Goal: Task Accomplishment & Management: Use online tool/utility

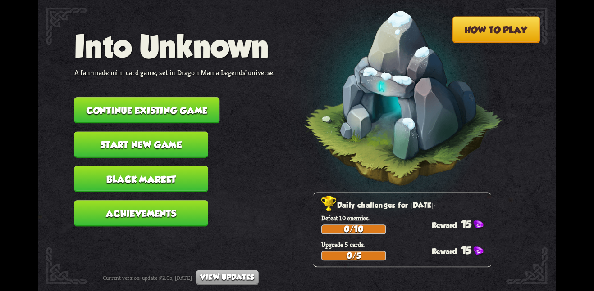
click at [128, 166] on button "Black Market" at bounding box center [141, 179] width 134 height 26
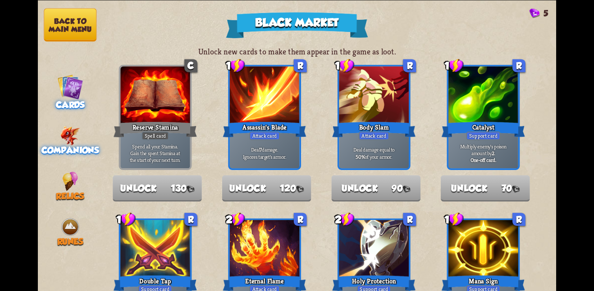
click at [77, 134] on img at bounding box center [70, 135] width 20 height 19
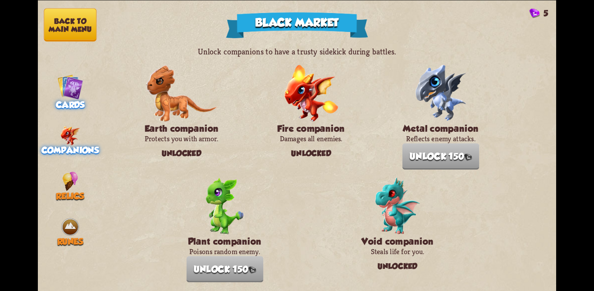
click at [65, 93] on img at bounding box center [70, 87] width 26 height 26
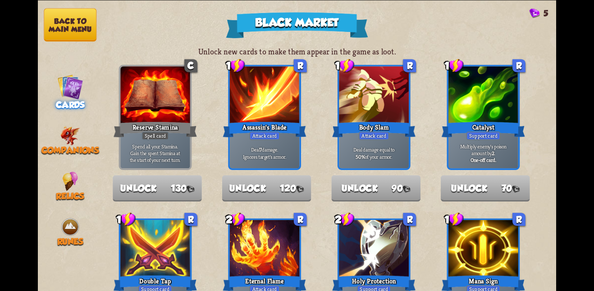
click at [69, 36] on button "Back to main menu" at bounding box center [70, 24] width 53 height 33
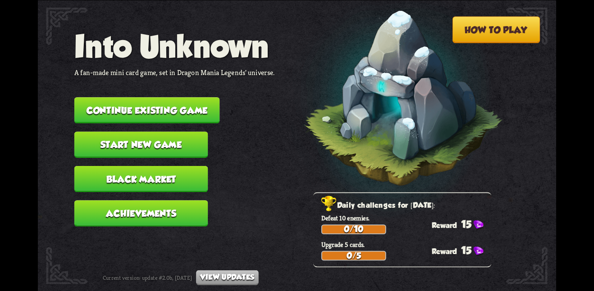
click at [141, 102] on button "Continue existing game" at bounding box center [146, 110] width 145 height 26
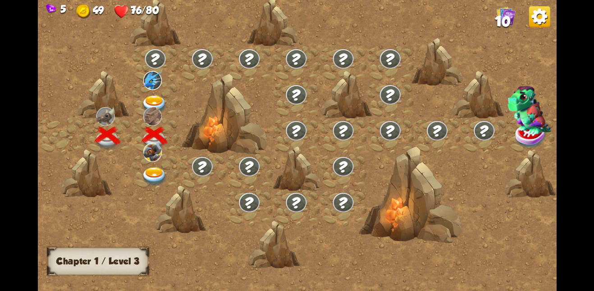
click at [155, 100] on img at bounding box center [154, 104] width 26 height 19
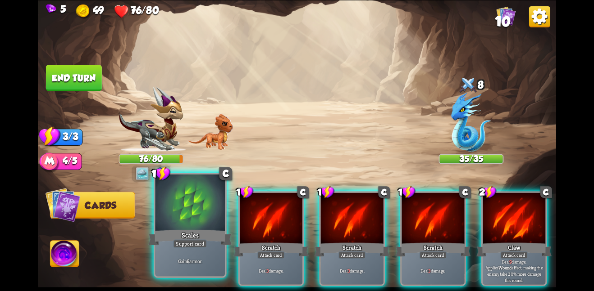
click at [192, 204] on div at bounding box center [190, 203] width 70 height 59
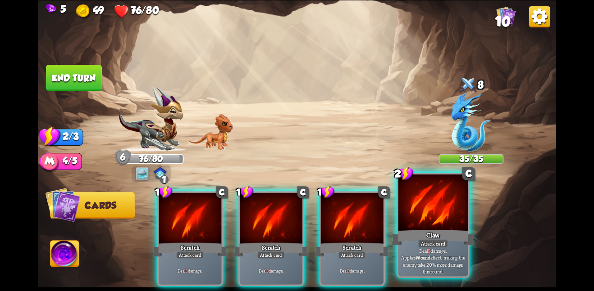
click at [409, 222] on div at bounding box center [433, 203] width 70 height 59
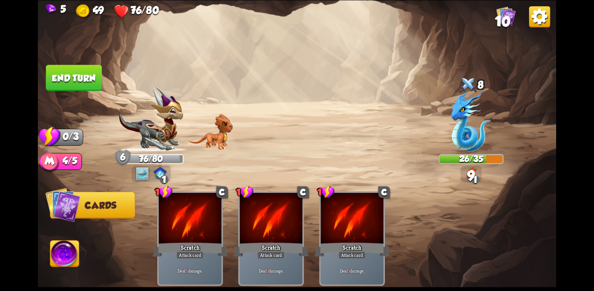
click at [71, 81] on button "End turn" at bounding box center [74, 78] width 56 height 26
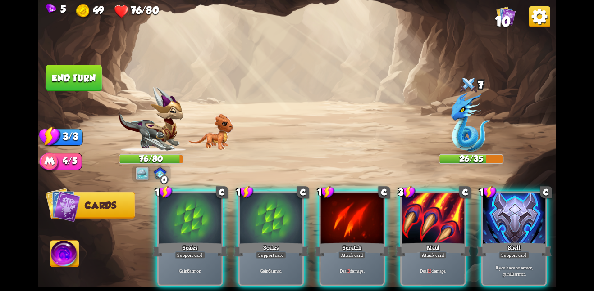
click at [144, 205] on div "1 C Scales Support card Gain 6 armor. 1 C Scales Support card Gain 6 armor. 1 C…" at bounding box center [348, 227] width 414 height 130
click at [146, 206] on div "1 C Scales Support card Gain 6 armor. 1 C Scales Support card Gain 6 armor. 1 C…" at bounding box center [348, 227] width 414 height 130
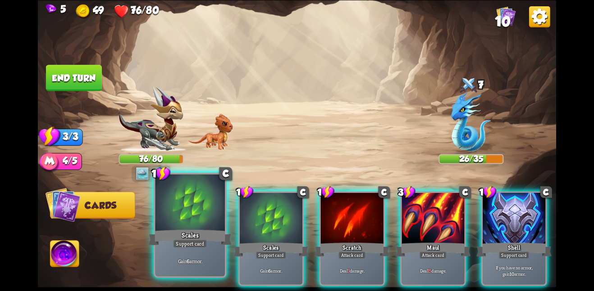
click at [169, 211] on div at bounding box center [190, 203] width 70 height 59
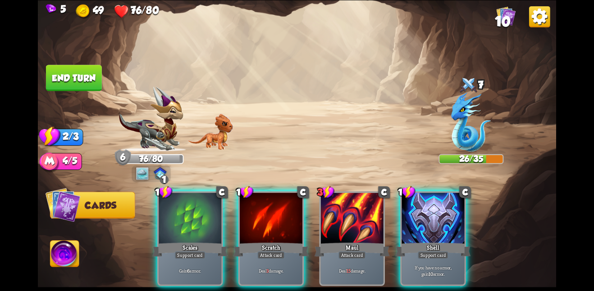
click at [169, 211] on div at bounding box center [190, 219] width 63 height 53
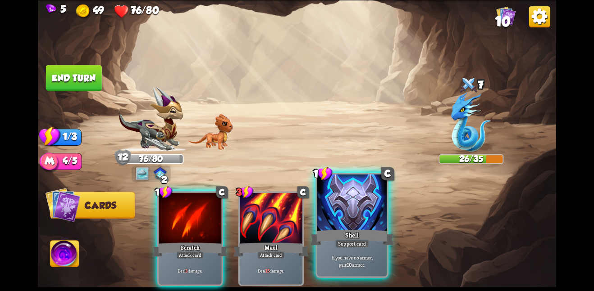
click at [336, 207] on div at bounding box center [352, 203] width 70 height 59
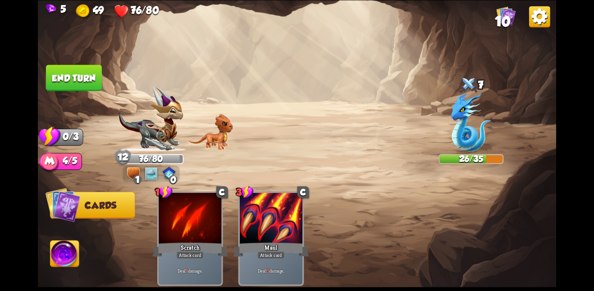
click at [43, 73] on img at bounding box center [297, 145] width 518 height 291
click at [64, 76] on button "End turn" at bounding box center [74, 78] width 56 height 26
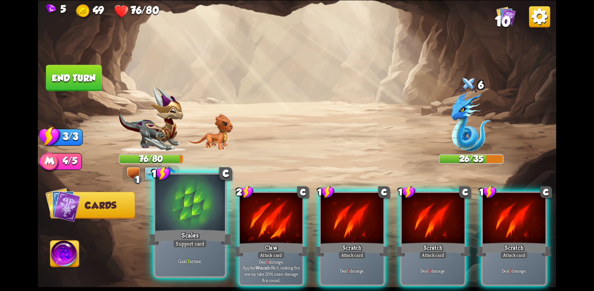
click at [171, 247] on div "Gain 7 armor." at bounding box center [190, 261] width 70 height 30
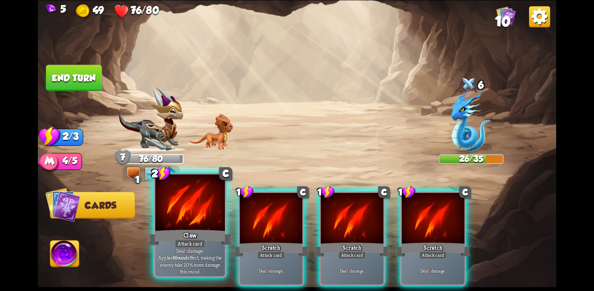
click at [173, 249] on div "Deal 9 damage. Applies Wound effect, making the enemy take 20% more damage this…" at bounding box center [190, 261] width 70 height 30
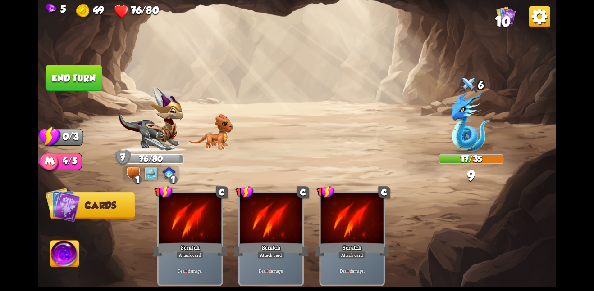
click at [68, 74] on button "End turn" at bounding box center [74, 78] width 56 height 26
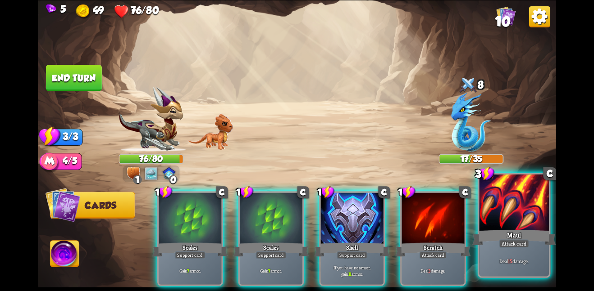
click at [527, 204] on div at bounding box center [514, 203] width 70 height 59
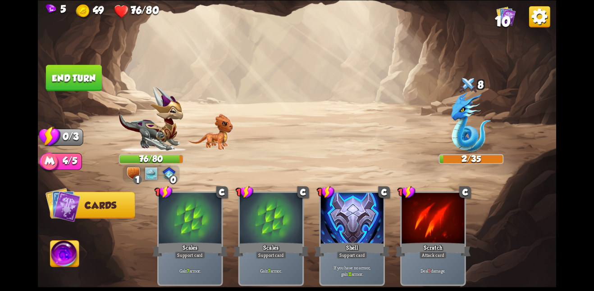
click at [79, 75] on button "End turn" at bounding box center [74, 78] width 56 height 26
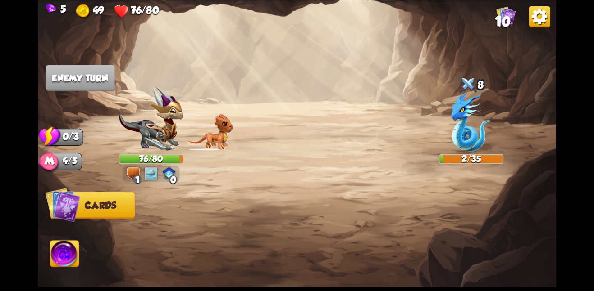
click at [539, 14] on img at bounding box center [539, 16] width 21 height 21
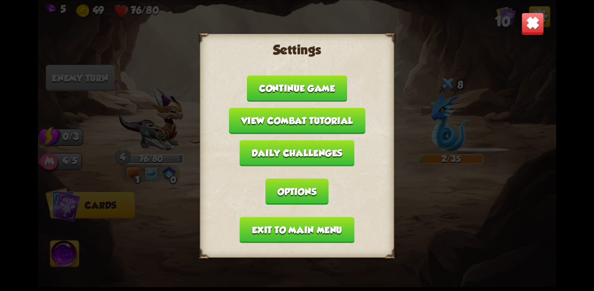
click at [306, 220] on button "Exit to main menu" at bounding box center [297, 230] width 115 height 26
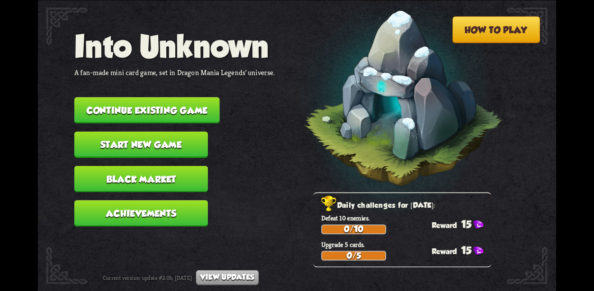
click at [166, 176] on button "Black Market" at bounding box center [141, 179] width 134 height 26
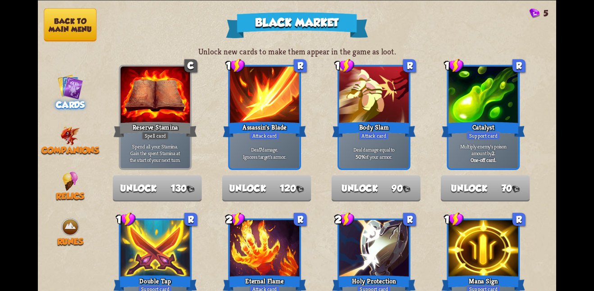
click at [61, 115] on nav "Back to main menu Cards Companions Relics Runes" at bounding box center [70, 145] width 65 height 291
click at [72, 145] on span "Companions" at bounding box center [70, 150] width 58 height 10
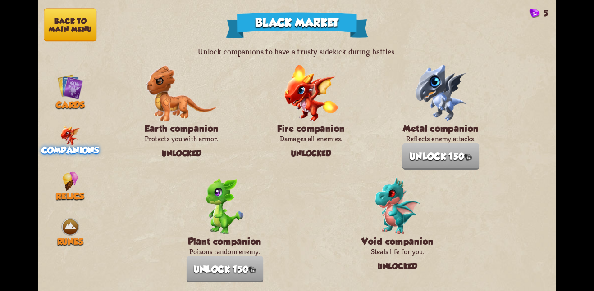
click at [415, 236] on h3 "Void companion" at bounding box center [397, 241] width 77 height 10
click at [82, 79] on img at bounding box center [70, 87] width 26 height 26
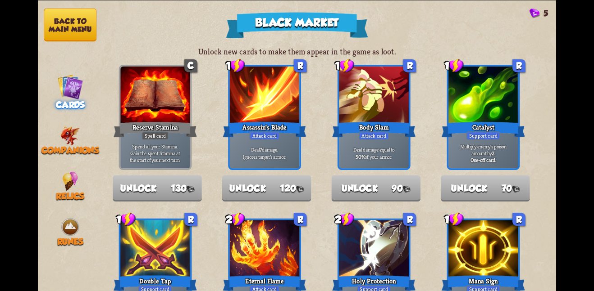
click at [73, 25] on button "Back to main menu" at bounding box center [70, 24] width 53 height 33
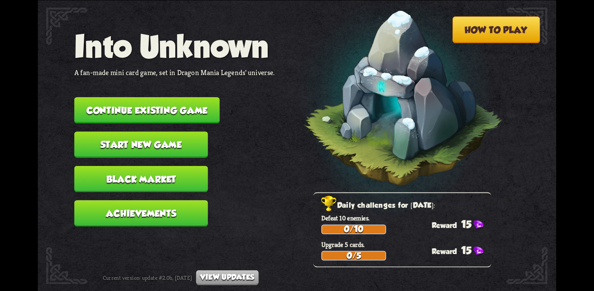
click at [116, 97] on button "Continue existing game" at bounding box center [146, 110] width 145 height 26
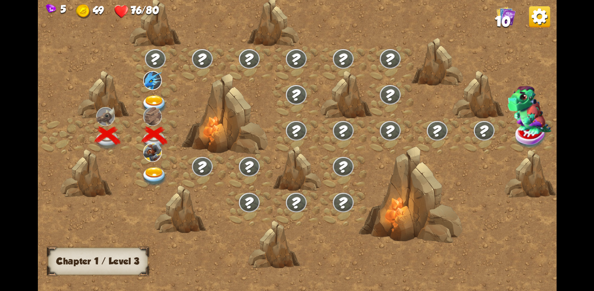
click at [150, 174] on img at bounding box center [154, 176] width 26 height 19
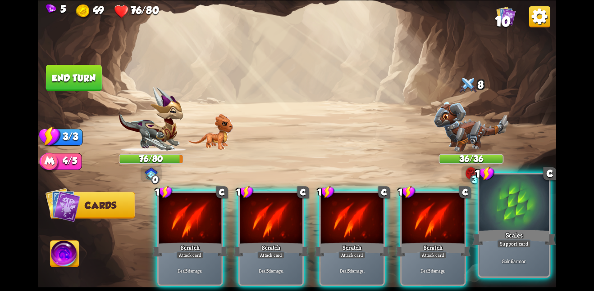
click at [486, 225] on div at bounding box center [514, 203] width 70 height 59
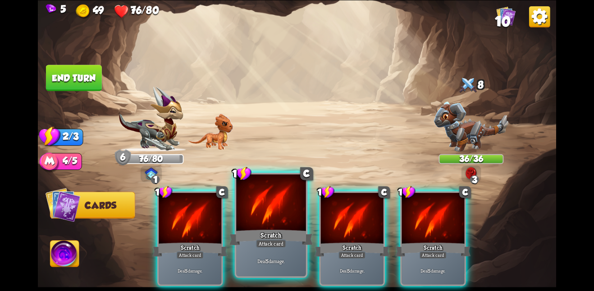
click at [285, 194] on div at bounding box center [271, 203] width 70 height 59
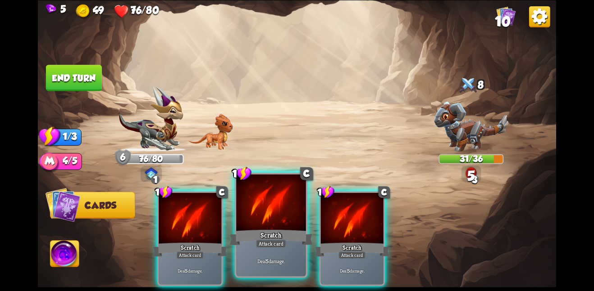
click at [263, 190] on div at bounding box center [271, 203] width 70 height 59
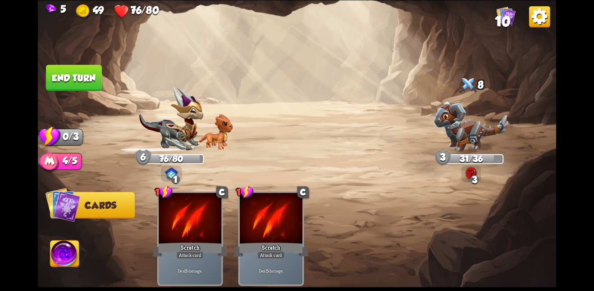
click at [82, 76] on button "End turn" at bounding box center [74, 78] width 56 height 26
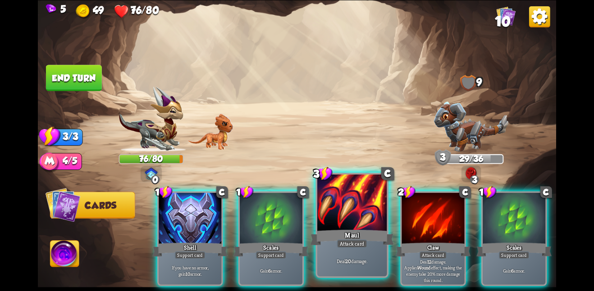
click at [363, 209] on div at bounding box center [352, 203] width 70 height 59
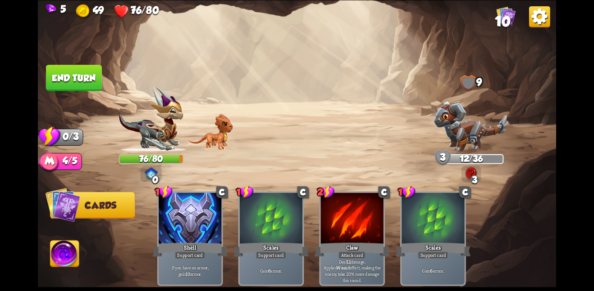
click at [75, 74] on button "End turn" at bounding box center [74, 78] width 56 height 26
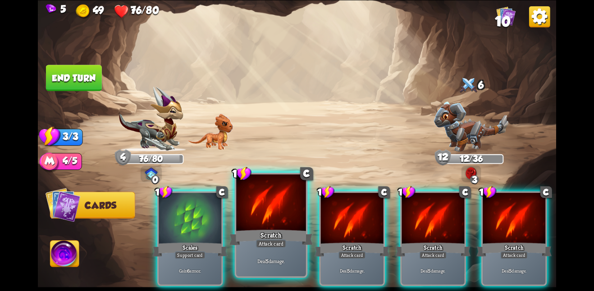
click at [281, 233] on div "Scratch" at bounding box center [270, 237] width 83 height 18
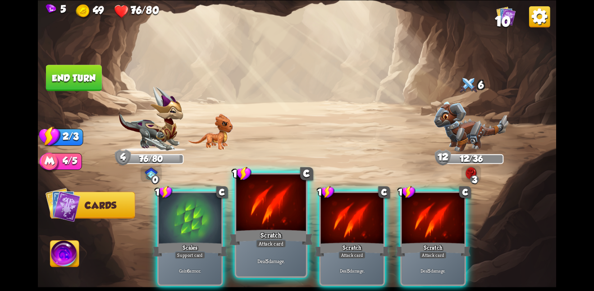
click at [279, 234] on div "Scratch" at bounding box center [270, 237] width 83 height 18
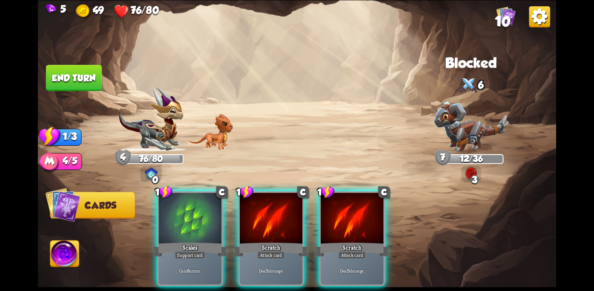
click at [279, 241] on div "Scratch" at bounding box center [270, 249] width 75 height 17
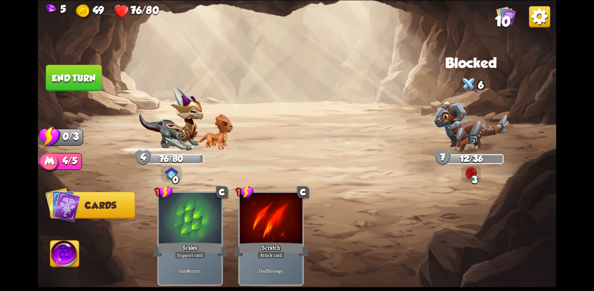
click at [97, 78] on button "End turn" at bounding box center [74, 78] width 56 height 26
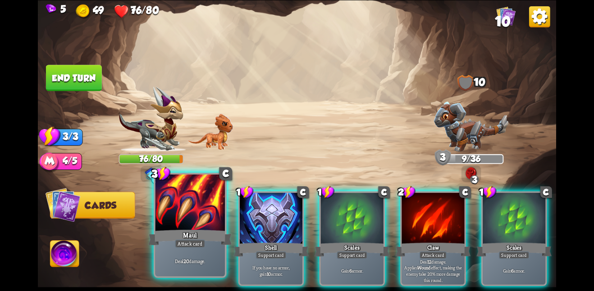
click at [191, 204] on div at bounding box center [190, 203] width 70 height 59
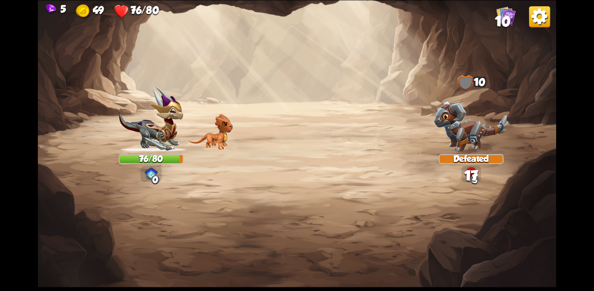
click at [191, 204] on img at bounding box center [297, 145] width 518 height 291
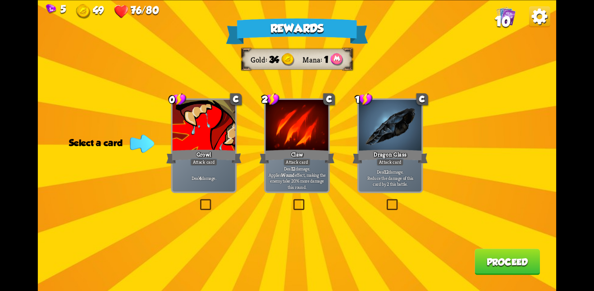
click at [393, 170] on p "Deal 12 damage. Reduce the damage of this card by 2 this battle." at bounding box center [389, 177] width 59 height 18
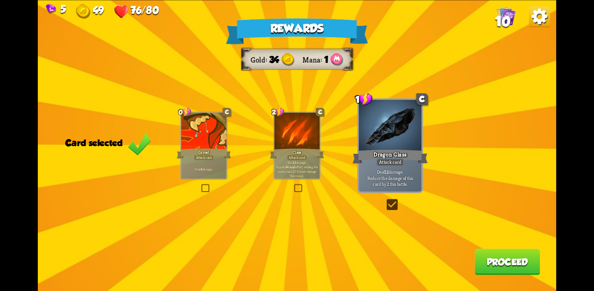
click at [389, 169] on p "Deal 12 damage. Reduce the damage of this card by 2 this battle." at bounding box center [389, 177] width 59 height 18
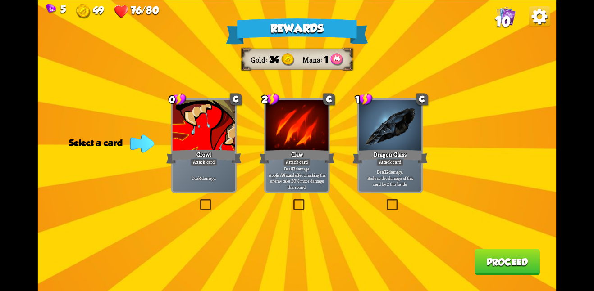
click at [504, 260] on button "Proceed" at bounding box center [506, 262] width 65 height 26
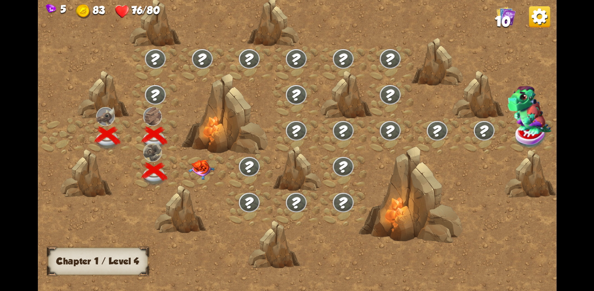
click at [201, 168] on img at bounding box center [201, 169] width 26 height 20
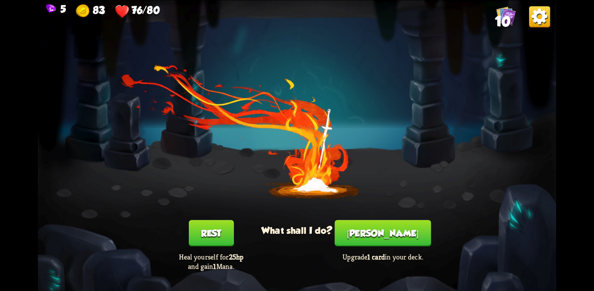
click at [219, 230] on button "Rest" at bounding box center [211, 233] width 45 height 26
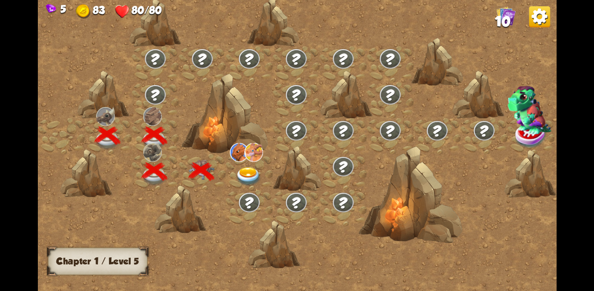
click at [245, 174] on img at bounding box center [248, 176] width 26 height 19
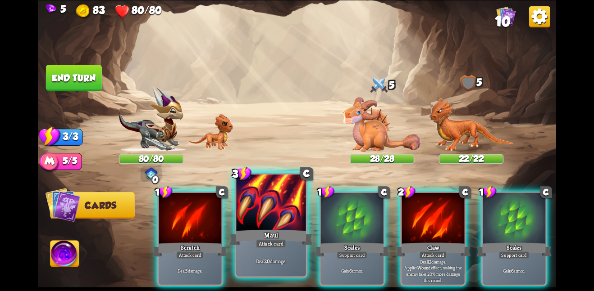
click at [302, 218] on div at bounding box center [271, 203] width 70 height 59
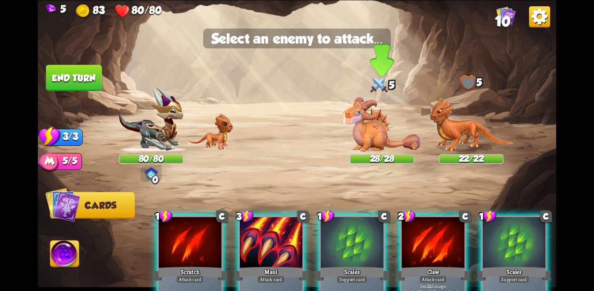
click at [385, 138] on img at bounding box center [382, 124] width 78 height 54
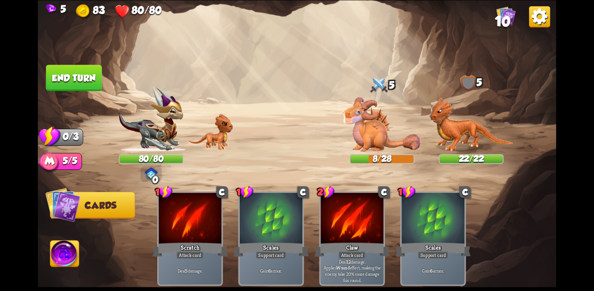
click at [57, 82] on button "End turn" at bounding box center [74, 78] width 56 height 26
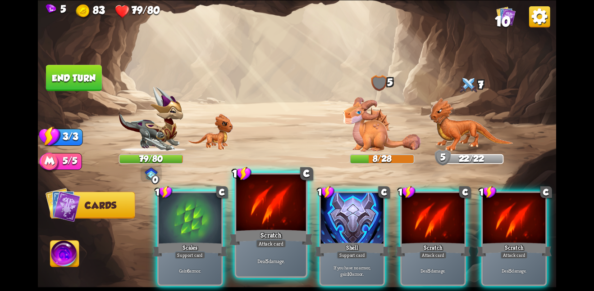
click at [280, 226] on div at bounding box center [271, 203] width 70 height 59
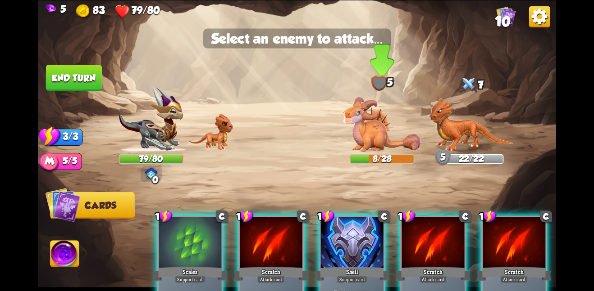
click at [372, 132] on img at bounding box center [382, 124] width 78 height 54
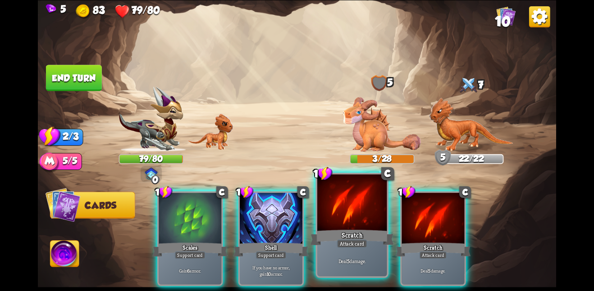
click at [353, 222] on div at bounding box center [352, 203] width 70 height 59
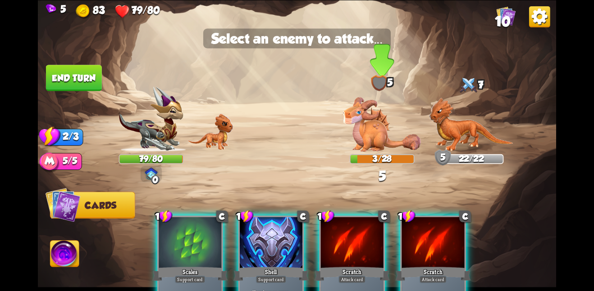
click at [359, 119] on img at bounding box center [382, 124] width 78 height 54
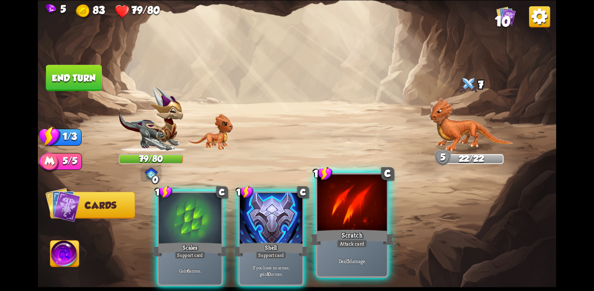
click at [367, 246] on div "Scratch" at bounding box center [351, 237] width 83 height 18
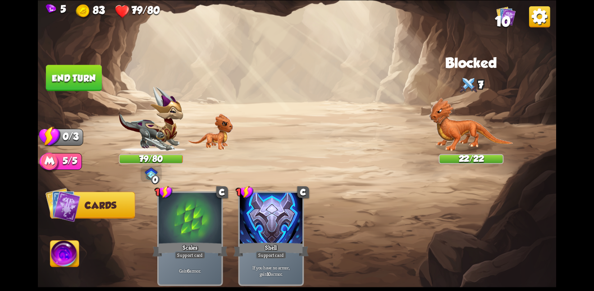
click at [88, 76] on button "End turn" at bounding box center [74, 78] width 56 height 26
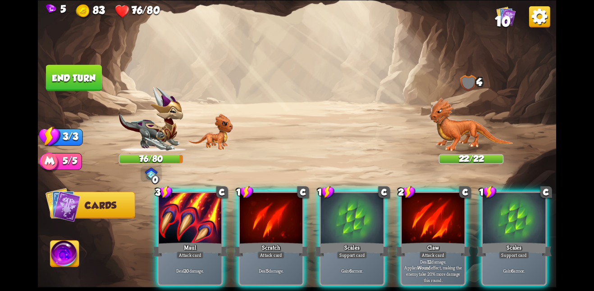
click at [155, 202] on div "3 C Maul Attack card Deal 20 damage. 1 C Scratch Attack card Deal 5 damage. 1 C…" at bounding box center [348, 227] width 414 height 130
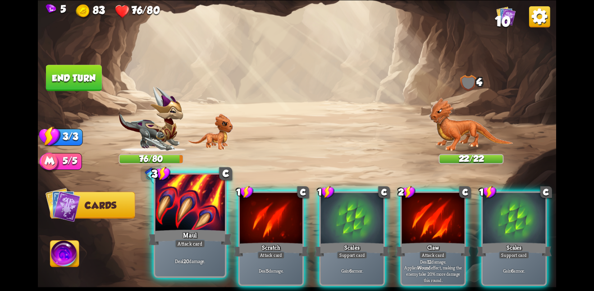
click at [161, 204] on div at bounding box center [190, 203] width 70 height 59
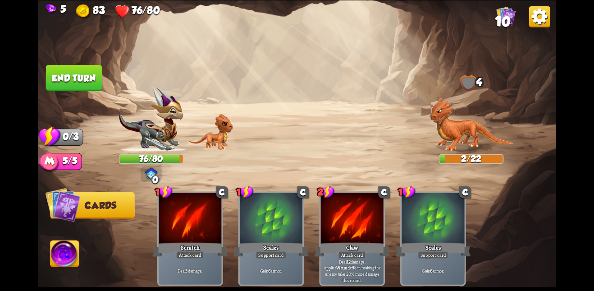
click at [90, 68] on button "End turn" at bounding box center [74, 78] width 56 height 26
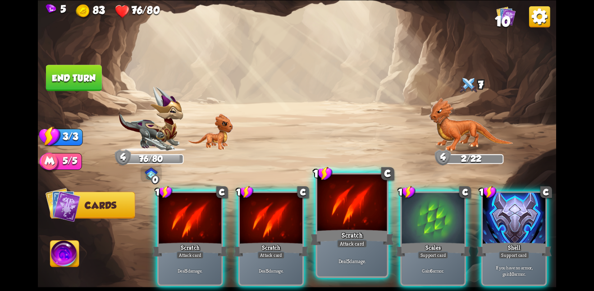
click at [372, 214] on div at bounding box center [352, 203] width 70 height 59
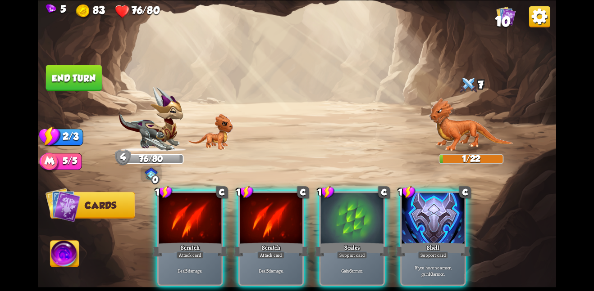
click at [90, 83] on button "End turn" at bounding box center [74, 78] width 56 height 26
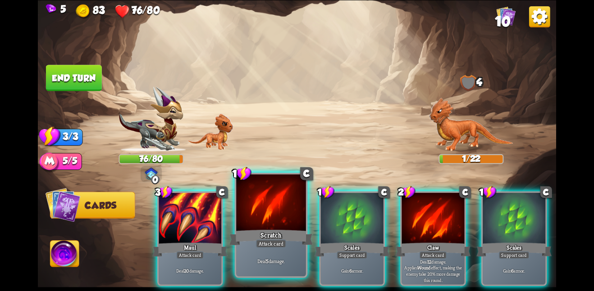
click at [246, 217] on div at bounding box center [271, 203] width 70 height 59
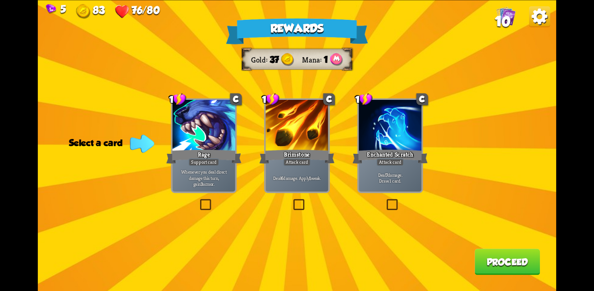
click at [275, 168] on div "Deal 6 damage. Apply 1 weak." at bounding box center [296, 177] width 63 height 27
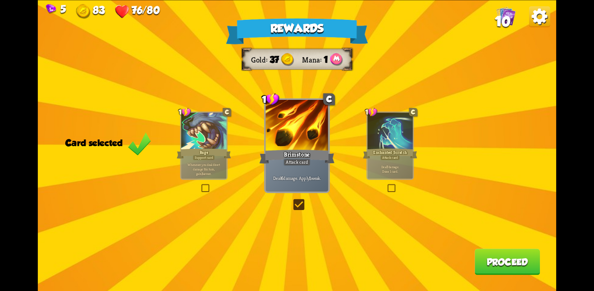
click at [487, 258] on button "Proceed" at bounding box center [506, 262] width 65 height 26
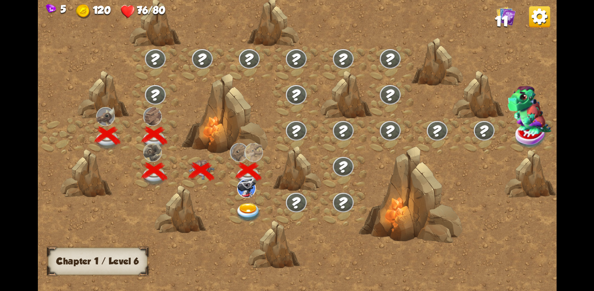
click at [247, 204] on img at bounding box center [248, 212] width 26 height 19
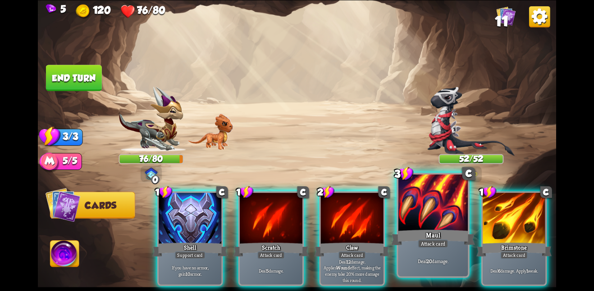
click at [420, 223] on div at bounding box center [433, 203] width 70 height 59
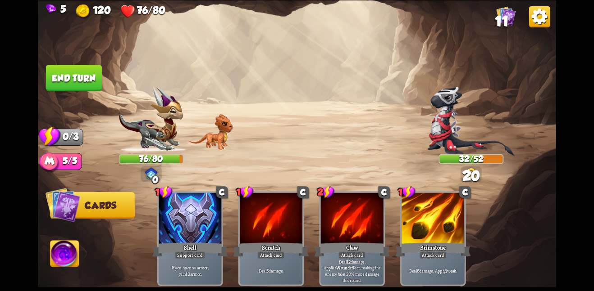
click at [89, 74] on button "End turn" at bounding box center [74, 78] width 56 height 26
